Goal: Information Seeking & Learning: Find specific fact

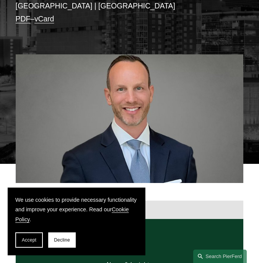
scroll to position [203, 0]
